Goal: Navigation & Orientation: Find specific page/section

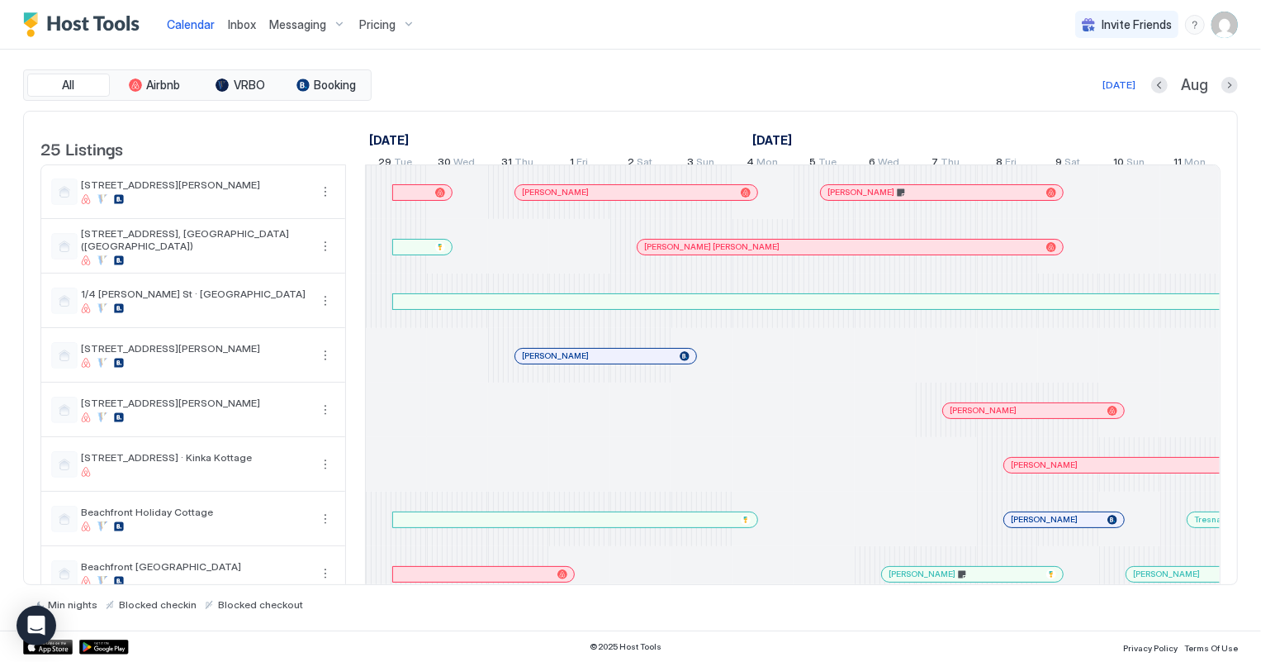
scroll to position [0, 917]
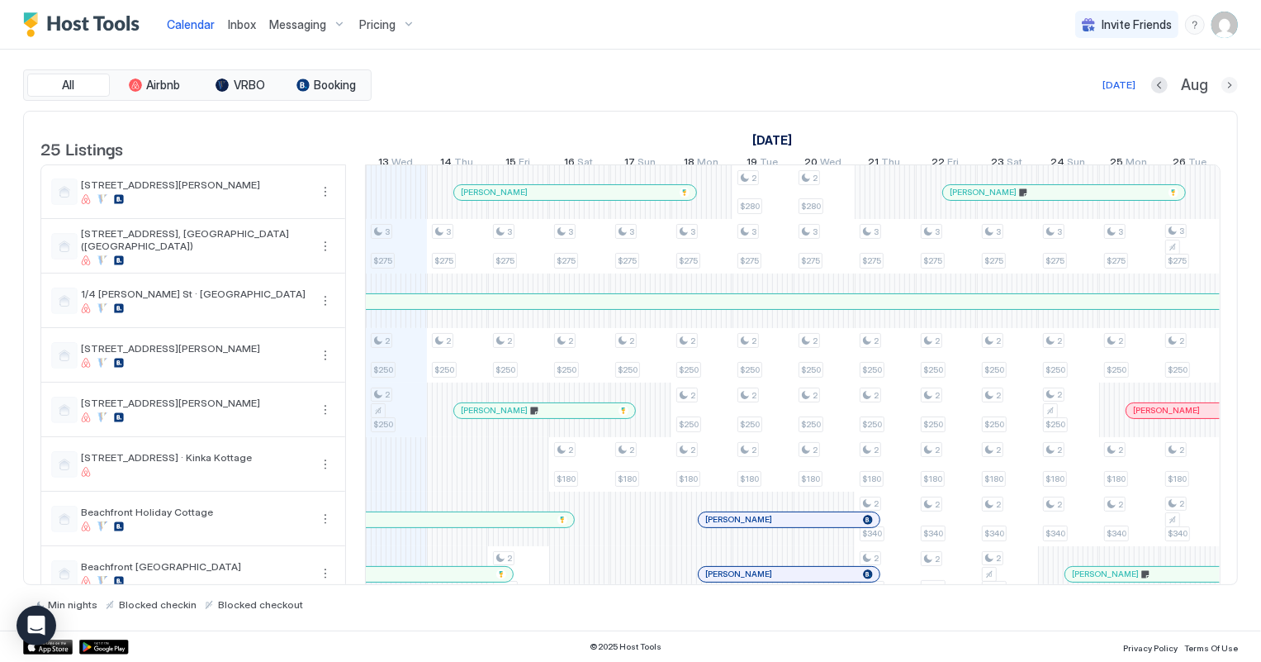
click at [1233, 83] on button "Next month" at bounding box center [1230, 85] width 17 height 17
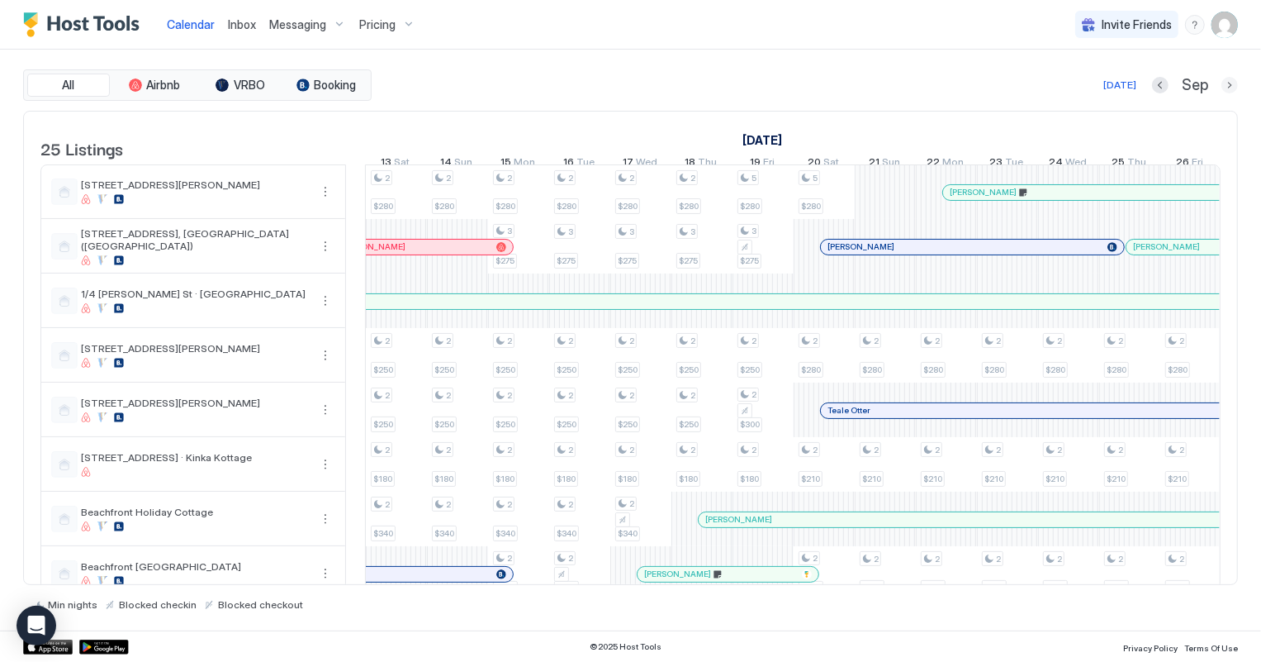
click at [1233, 83] on button "Next month" at bounding box center [1230, 85] width 17 height 17
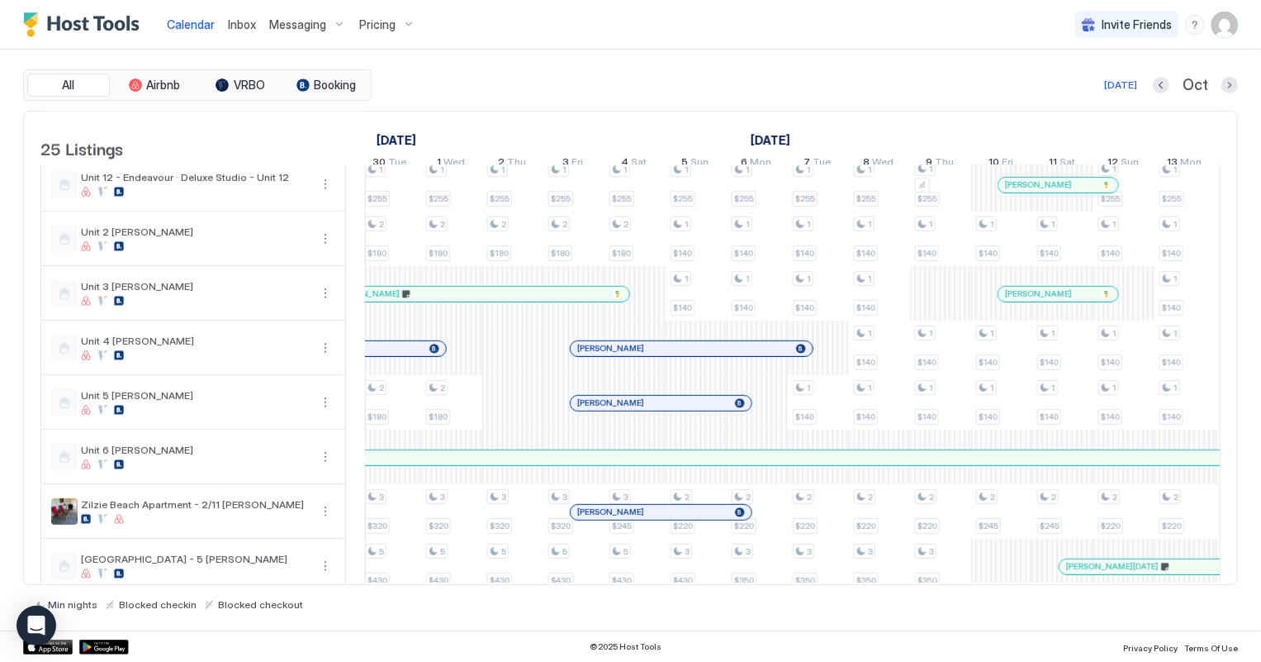
scroll to position [964, 0]
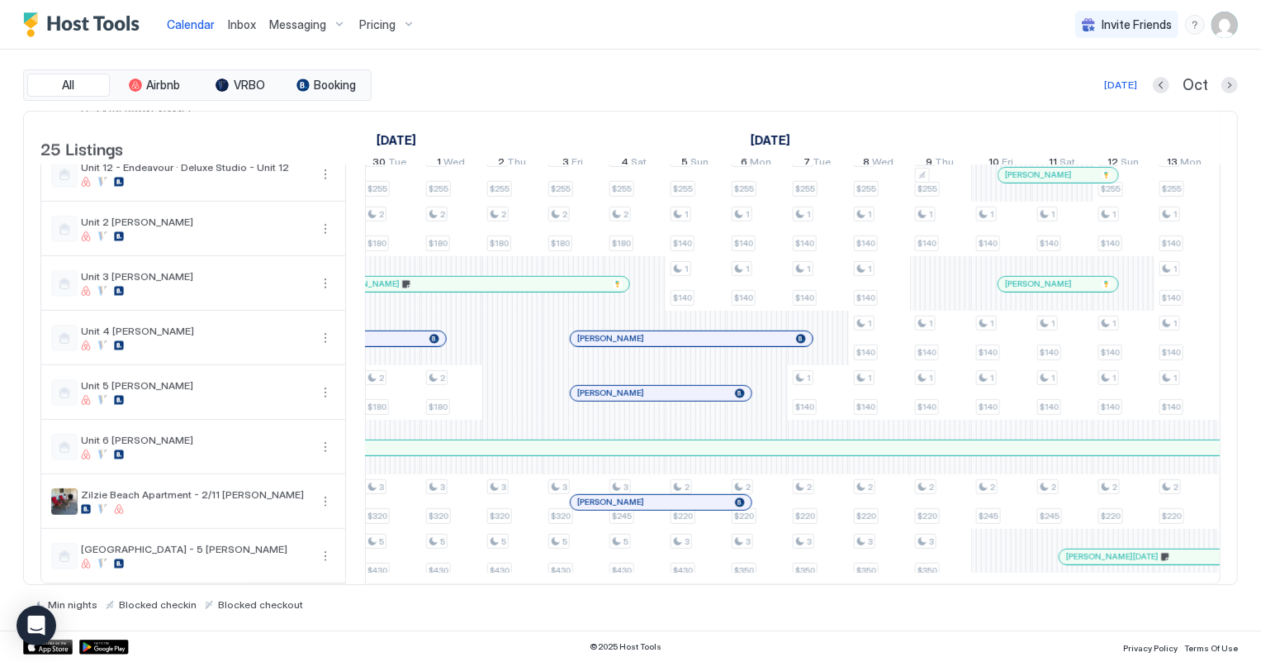
click at [647, 496] on div at bounding box center [647, 502] width 13 height 13
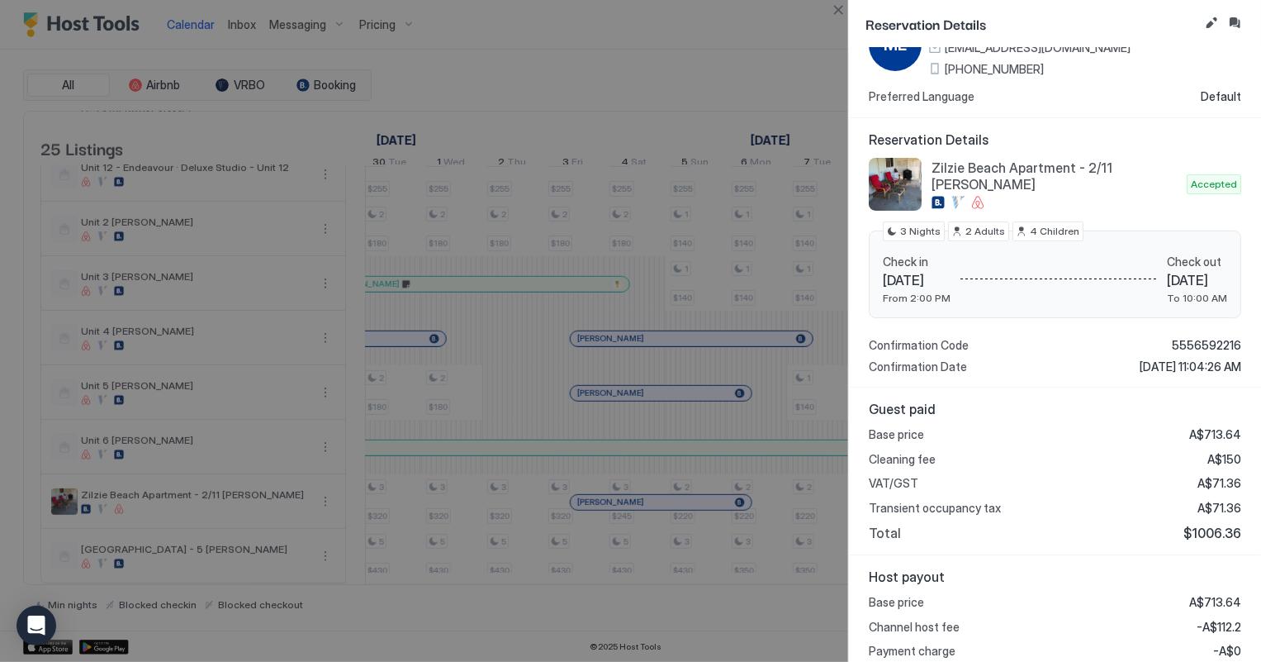
scroll to position [0, 0]
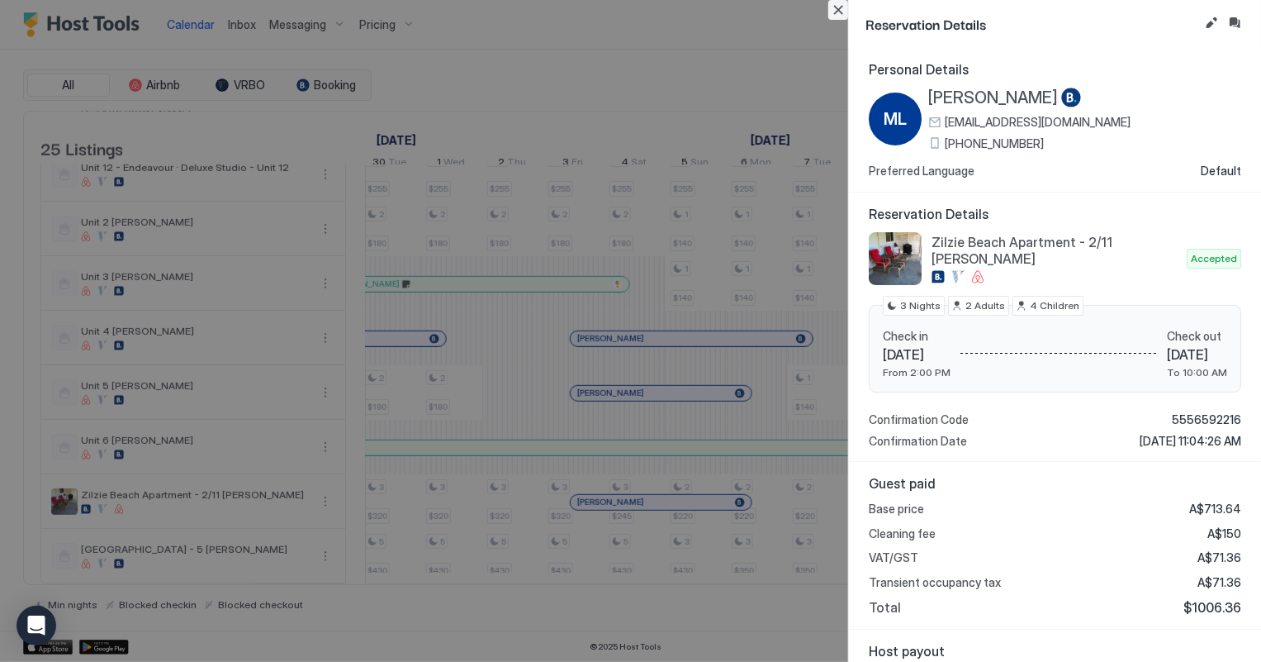
click at [838, 13] on button "Close" at bounding box center [839, 10] width 20 height 20
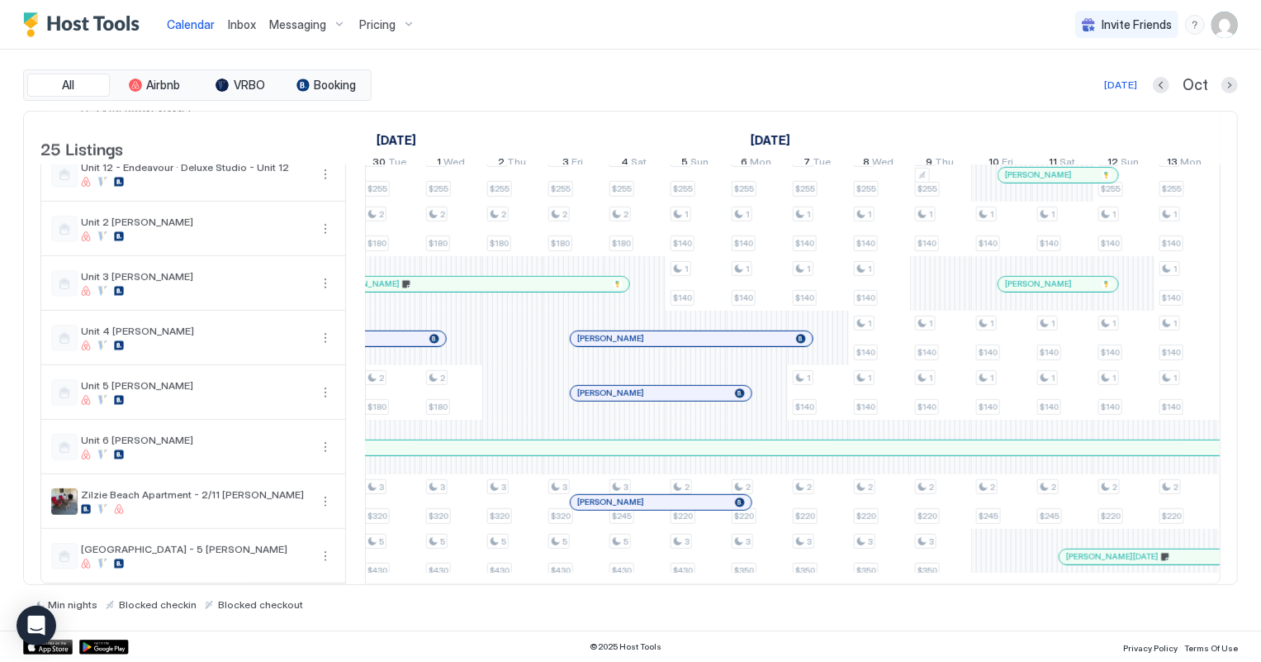
click at [710, 496] on div at bounding box center [711, 502] width 13 height 13
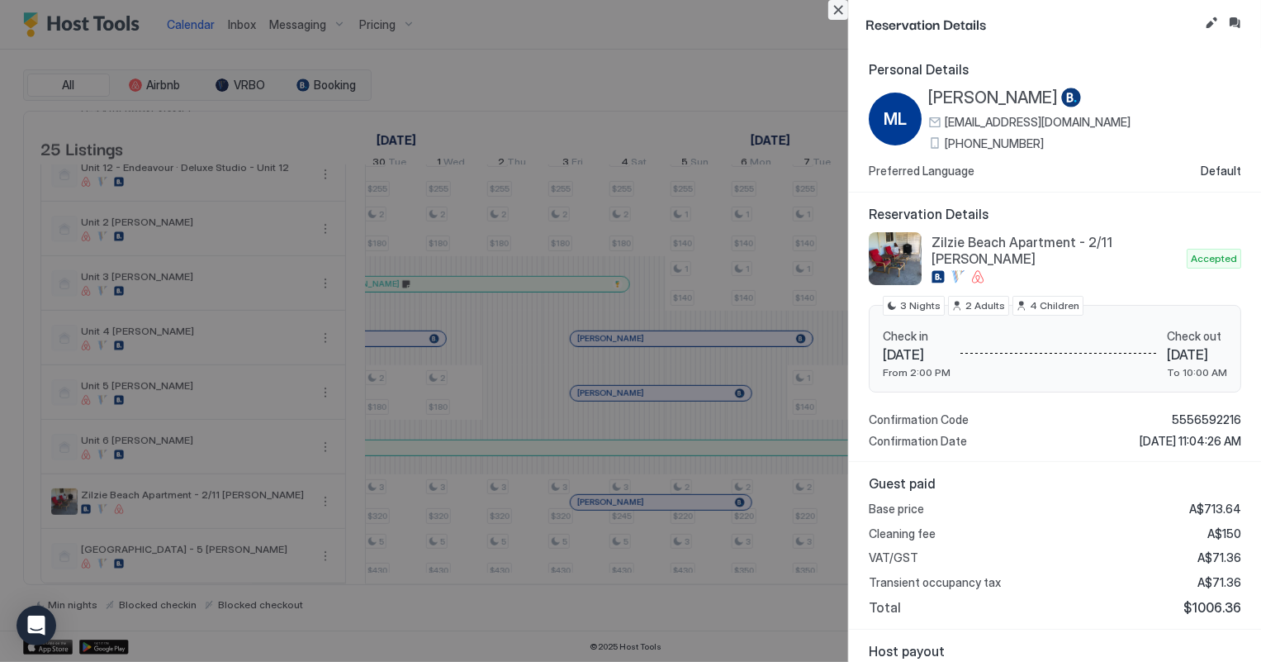
click at [838, 8] on button "Close" at bounding box center [839, 10] width 20 height 20
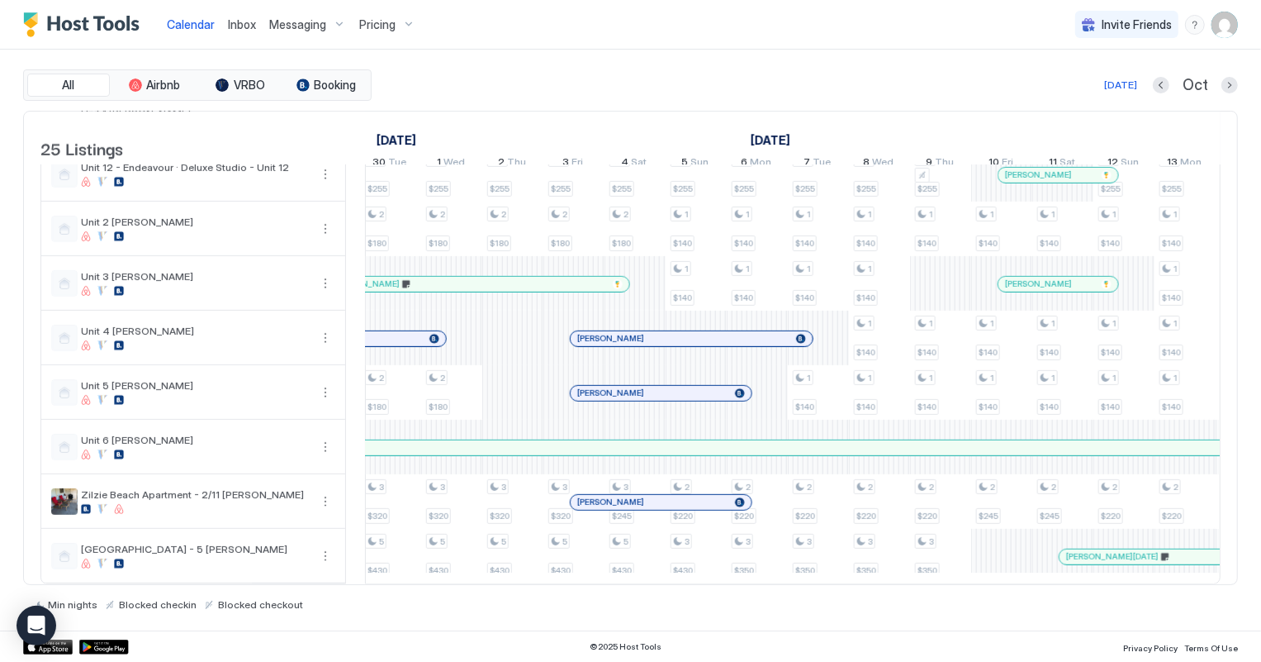
drag, startPoint x: 707, startPoint y: 0, endPoint x: 603, endPoint y: 83, distance: 133.4
click at [603, 83] on div "[DATE] Oct" at bounding box center [806, 85] width 863 height 20
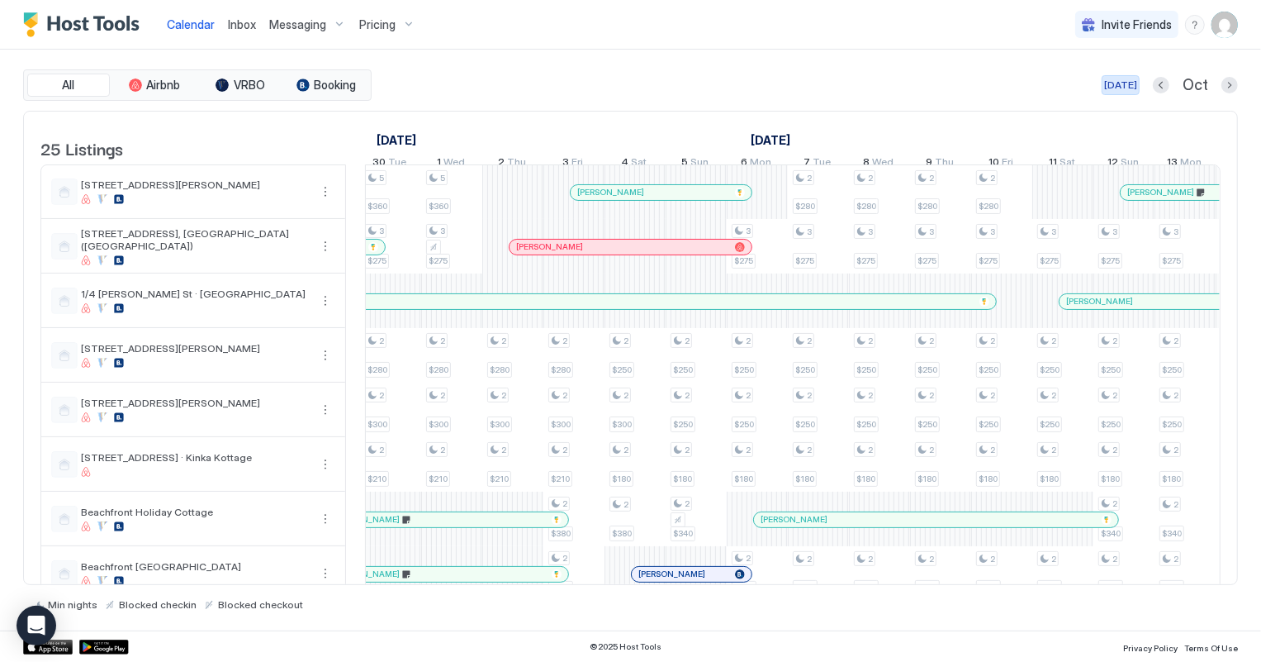
click at [1130, 82] on div "[DATE]" at bounding box center [1120, 85] width 33 height 15
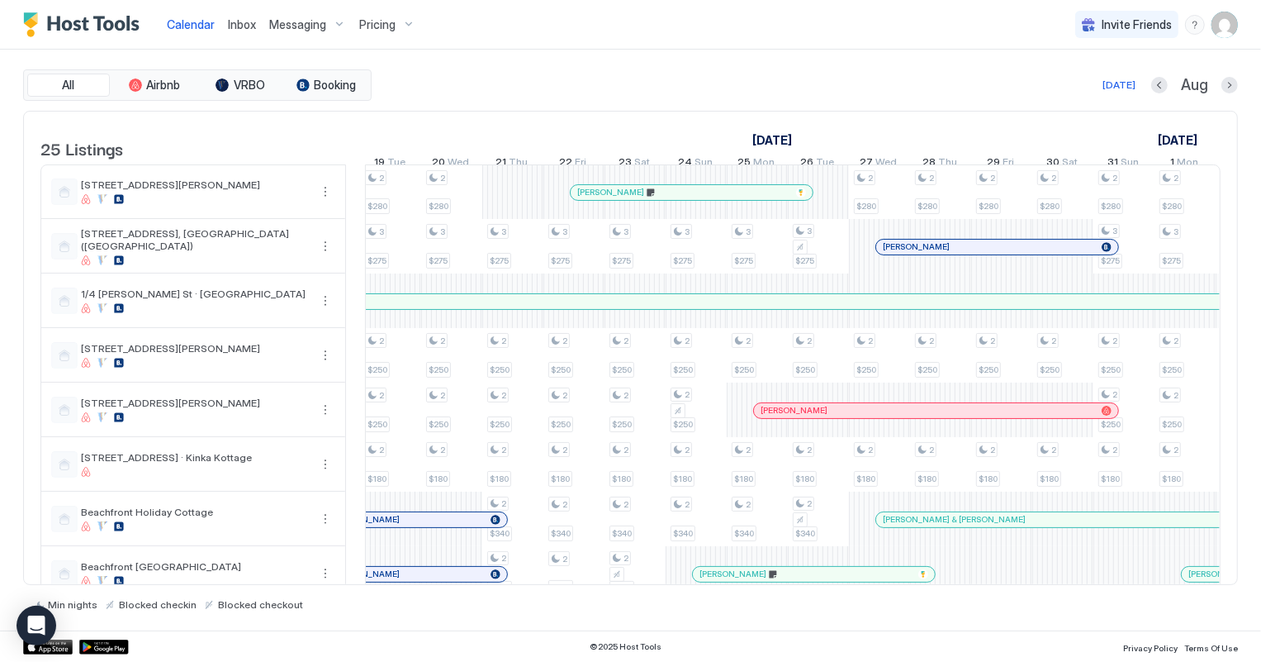
scroll to position [0, 917]
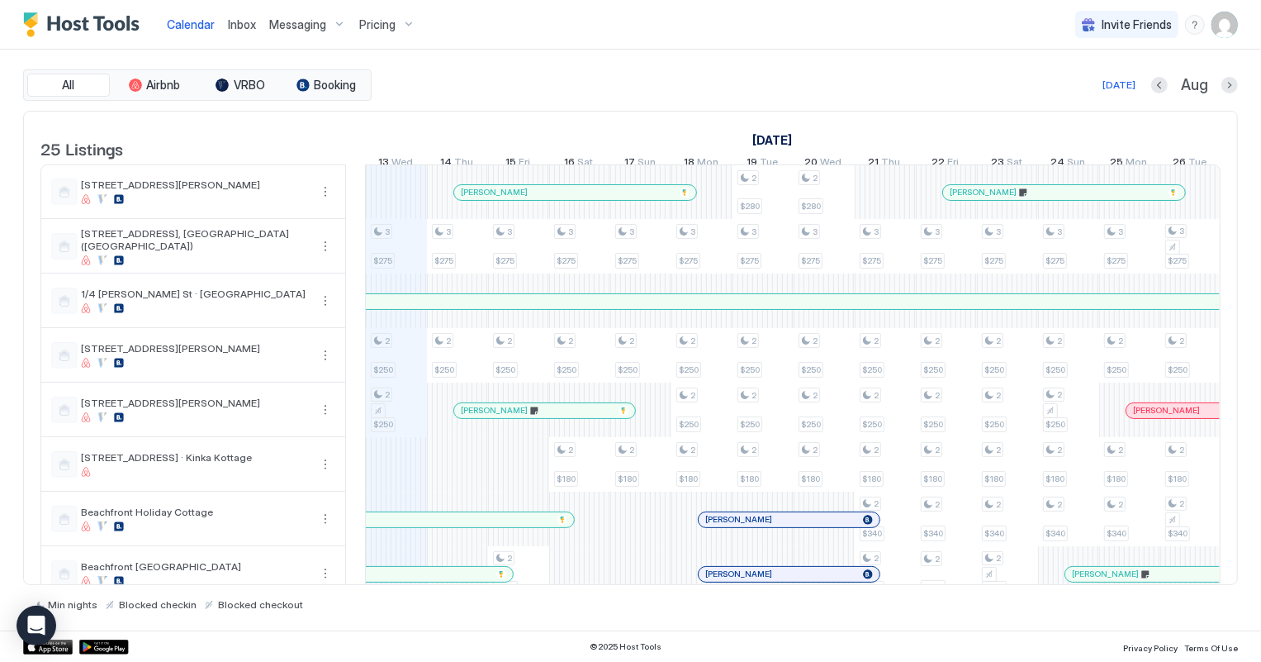
drag, startPoint x: 588, startPoint y: 199, endPoint x: 602, endPoint y: 201, distance: 14.1
click at [588, 199] on div at bounding box center [588, 192] width 13 height 13
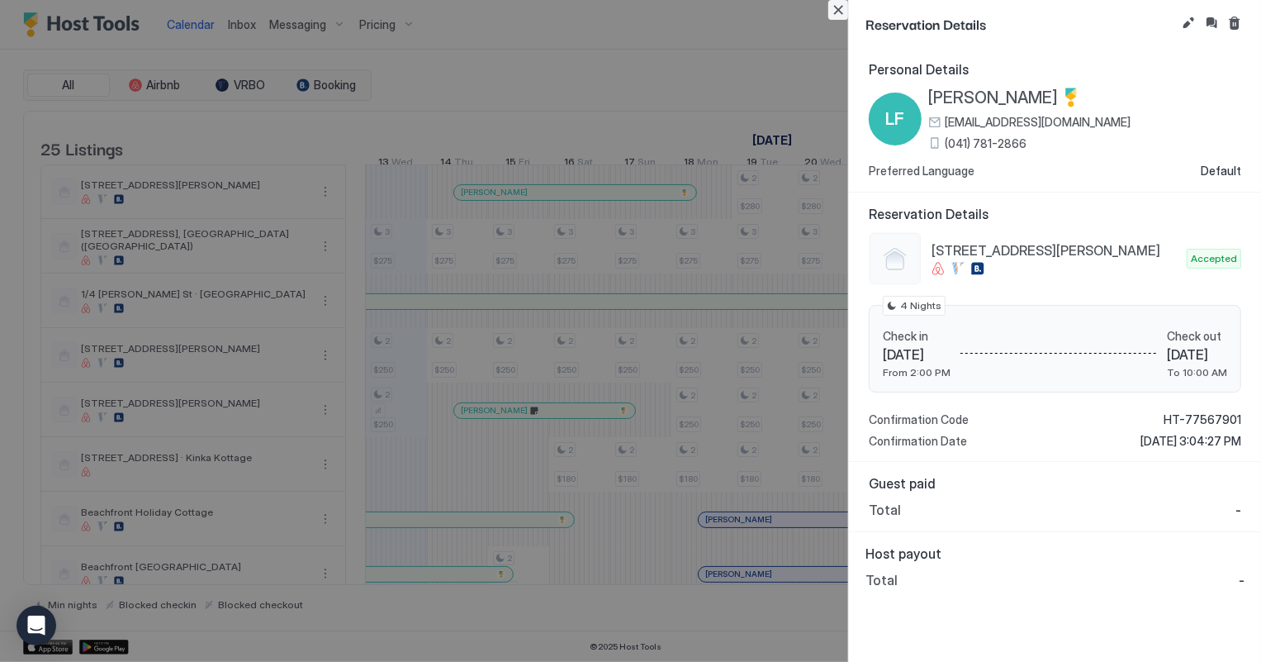
click at [834, 10] on button "Close" at bounding box center [839, 10] width 20 height 20
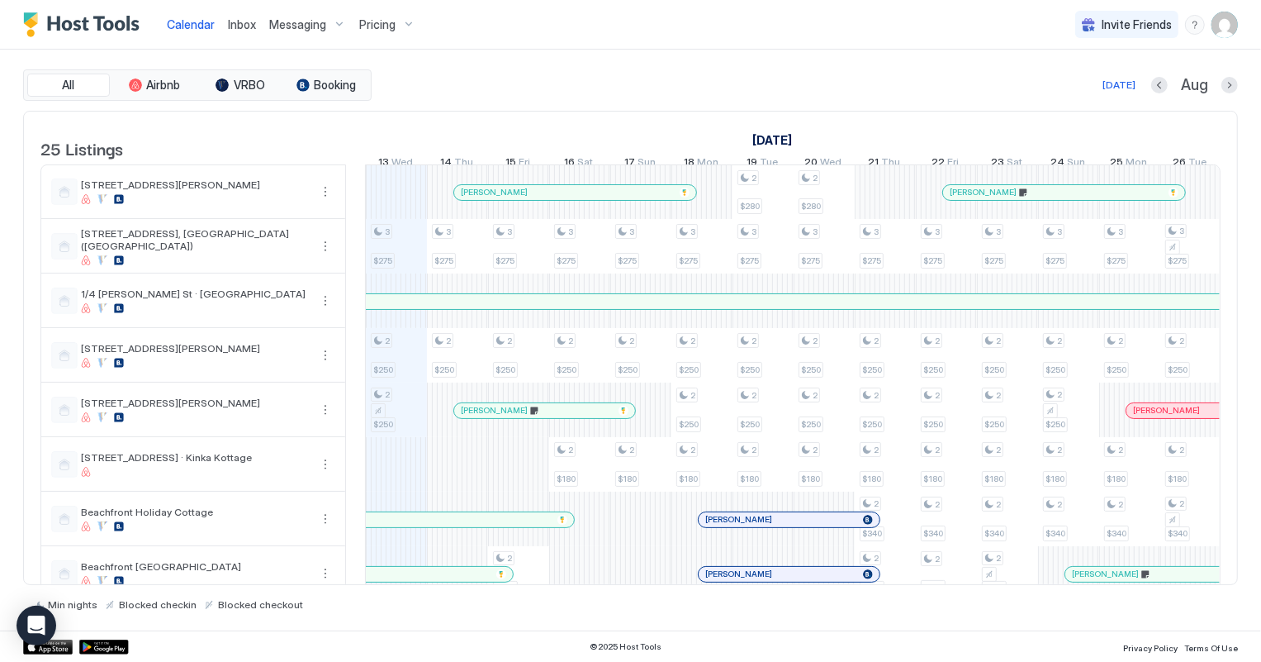
click at [239, 20] on span "Inbox" at bounding box center [242, 24] width 28 height 14
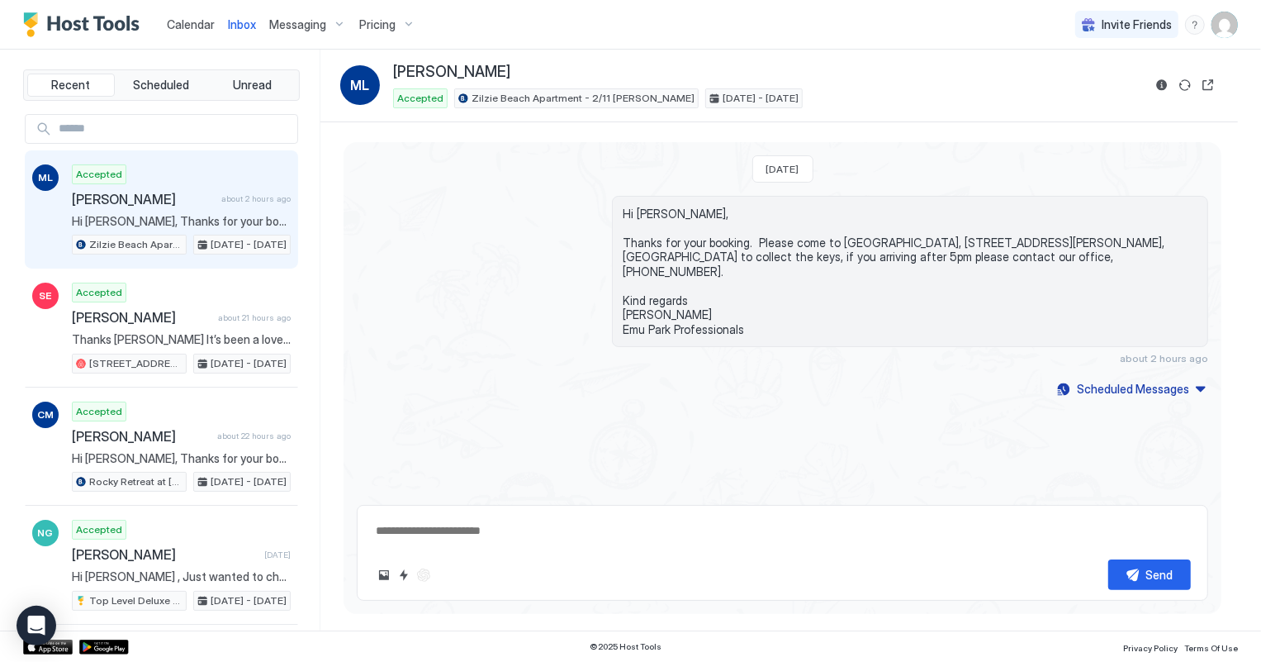
click at [192, 21] on span "Calendar" at bounding box center [191, 24] width 48 height 14
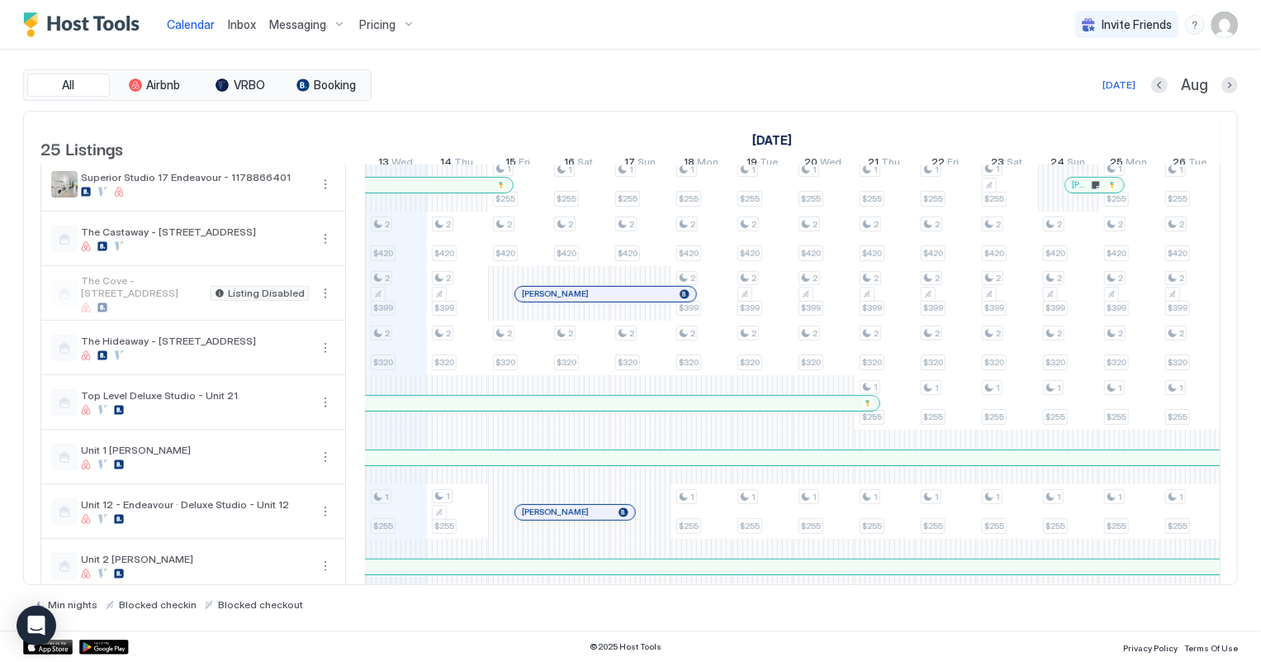
scroll to position [676, 0]
